Goal: Communication & Community: Participate in discussion

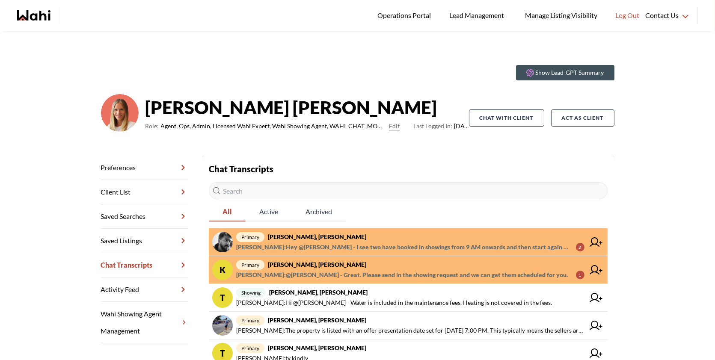
click at [416, 239] on span "primary [PERSON_NAME], [PERSON_NAME]" at bounding box center [410, 237] width 348 height 10
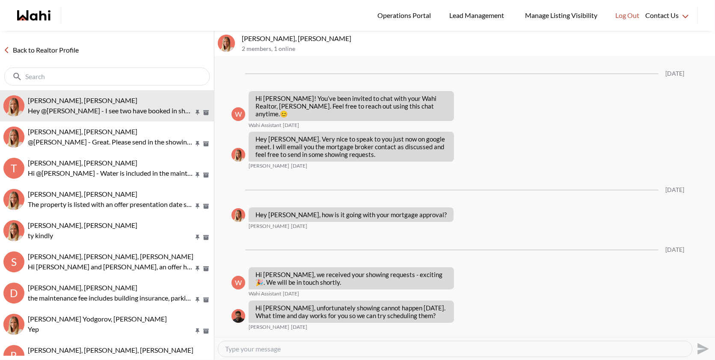
scroll to position [571, 0]
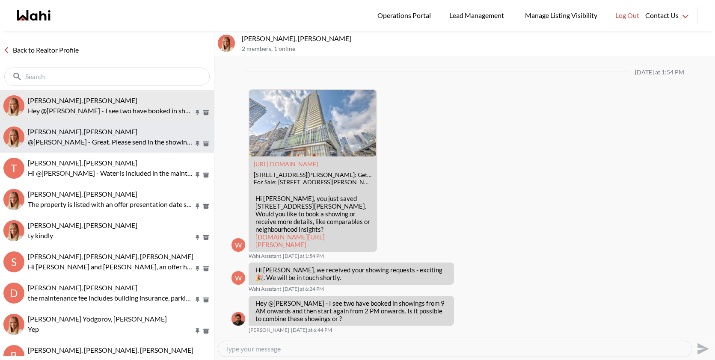
click at [131, 142] on p "@[PERSON_NAME] - Great. Please send in the showing request and we can get them …" at bounding box center [111, 142] width 166 height 10
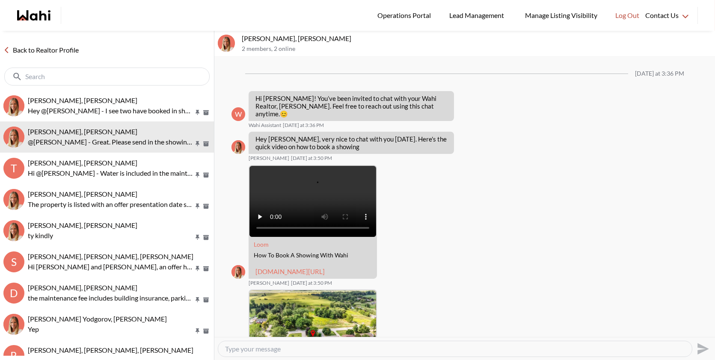
scroll to position [931, 0]
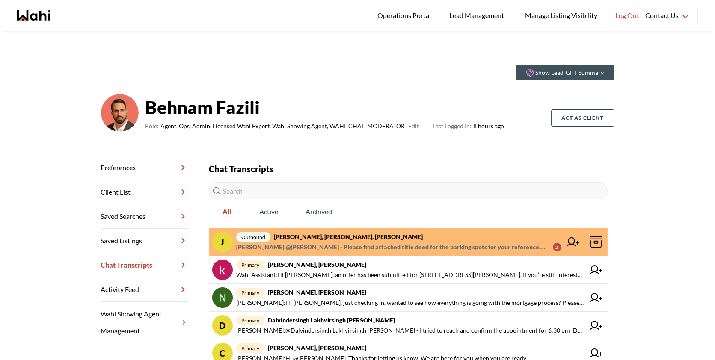
click at [396, 233] on span "outbound [PERSON_NAME], [PERSON_NAME], [PERSON_NAME]" at bounding box center [398, 237] width 325 height 10
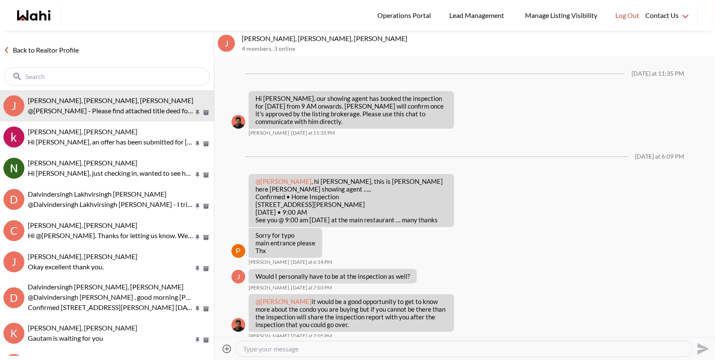
scroll to position [788, 0]
